Goal: Task Accomplishment & Management: Manage account settings

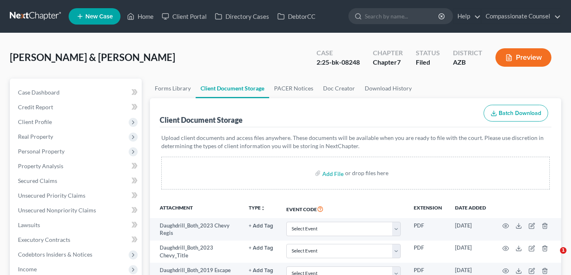
select select "14"
click at [145, 17] on link "Home" at bounding box center [140, 16] width 35 height 15
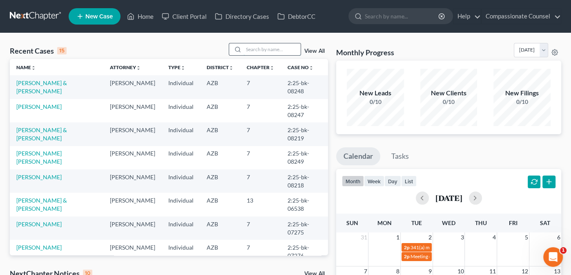
click at [257, 47] on input "search" at bounding box center [271, 49] width 57 height 12
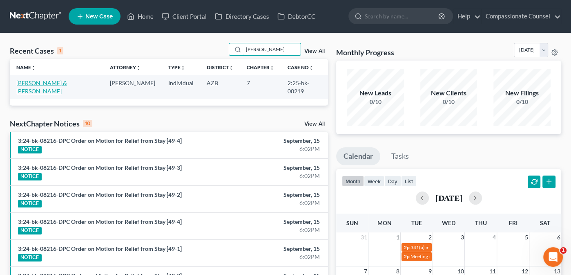
type input "[PERSON_NAME]"
click at [43, 80] on link "[PERSON_NAME] & [PERSON_NAME]" at bounding box center [41, 86] width 51 height 15
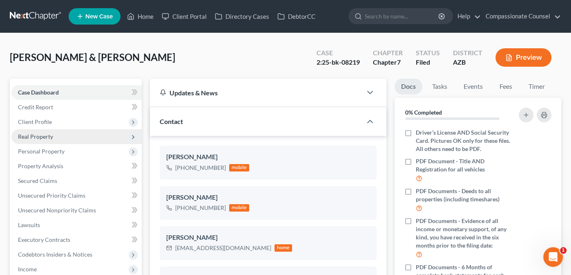
scroll to position [225, 0]
click at [29, 135] on span "Real Property" at bounding box center [35, 136] width 35 height 7
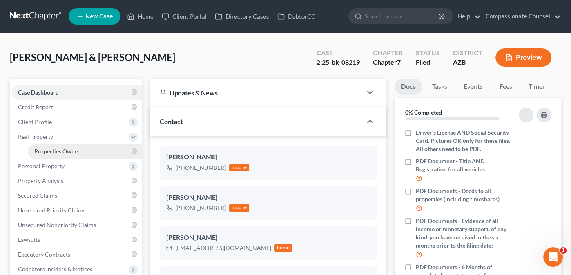
click at [44, 148] on span "Properties Owned" at bounding box center [57, 150] width 47 height 7
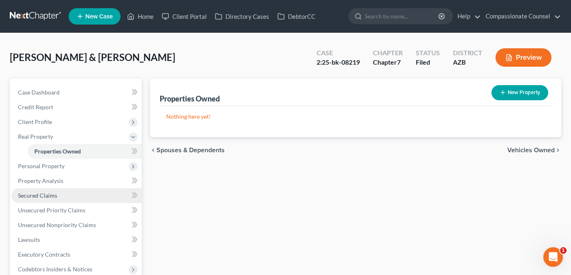
click at [35, 198] on span "Secured Claims" at bounding box center [37, 195] width 39 height 7
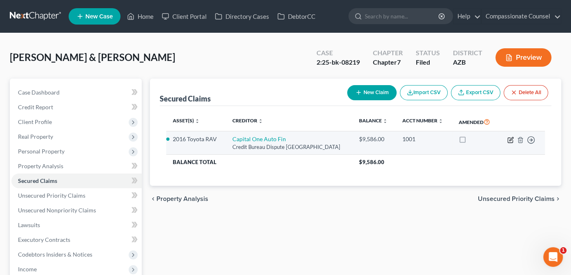
click at [510, 138] on icon "button" at bounding box center [510, 139] width 7 height 7
select select "45"
select select "0"
select select "2"
select select "4"
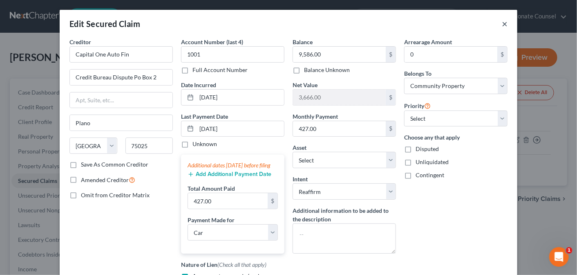
click at [502, 24] on button "×" at bounding box center [505, 24] width 6 height 10
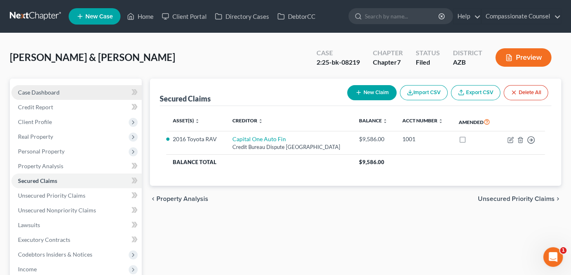
click at [21, 92] on span "Case Dashboard" at bounding box center [39, 92] width 42 height 7
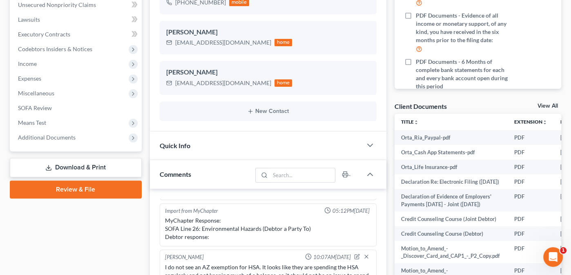
scroll to position [208, 0]
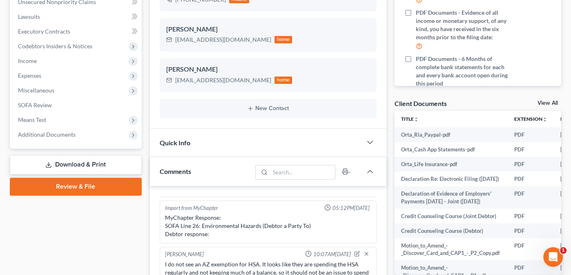
click at [546, 102] on link "View All" at bounding box center [548, 103] width 20 height 6
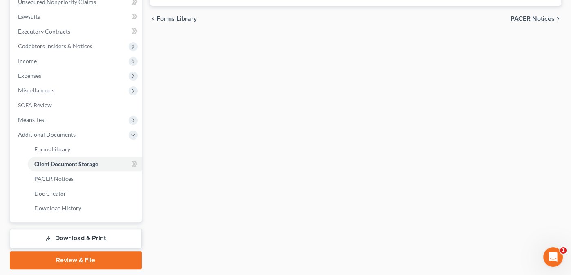
scroll to position [155, 0]
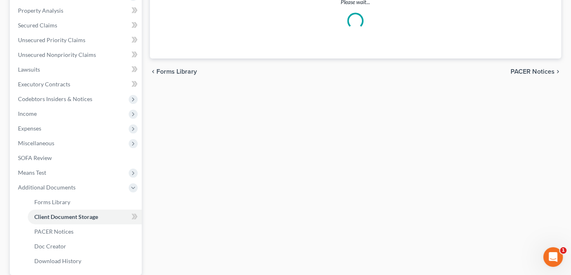
select select "14"
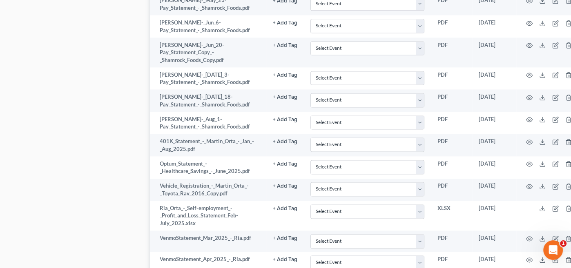
scroll to position [1011, 0]
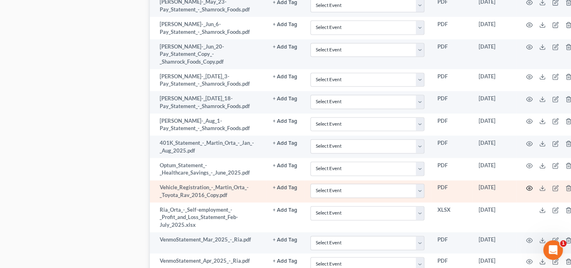
click at [527, 185] on icon "button" at bounding box center [529, 188] width 7 height 7
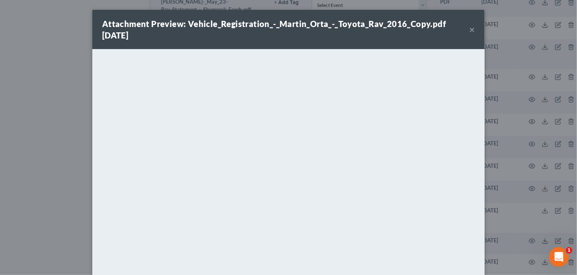
click at [469, 29] on button "×" at bounding box center [472, 30] width 6 height 10
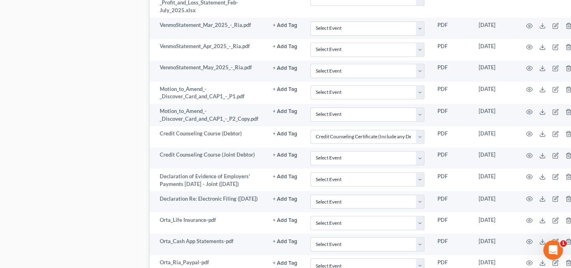
scroll to position [1309, 0]
